Goal: Navigation & Orientation: Find specific page/section

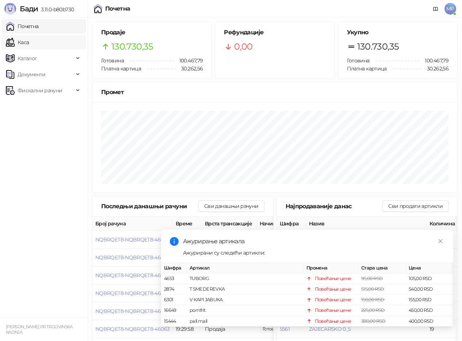
click at [24, 42] on link "Каса" at bounding box center [17, 42] width 23 height 15
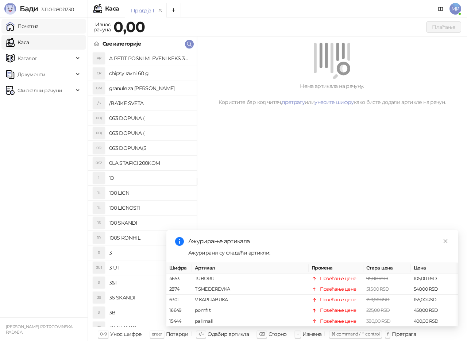
click at [29, 27] on link "Почетна" at bounding box center [22, 26] width 33 height 15
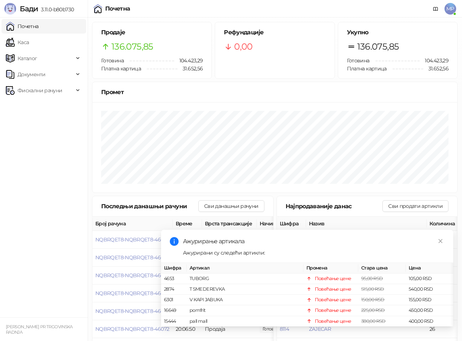
drag, startPoint x: 23, startPoint y: 42, endPoint x: 30, endPoint y: 26, distance: 17.5
click at [24, 42] on link "Каса" at bounding box center [17, 42] width 23 height 15
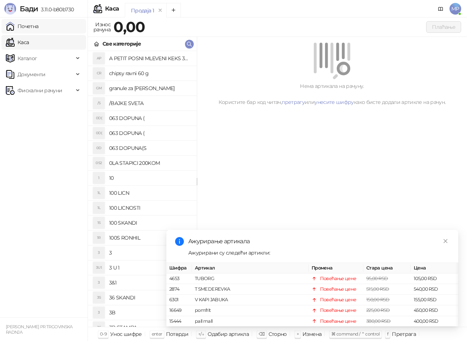
click at [30, 26] on link "Почетна" at bounding box center [22, 26] width 33 height 15
